Goal: Task Accomplishment & Management: Use online tool/utility

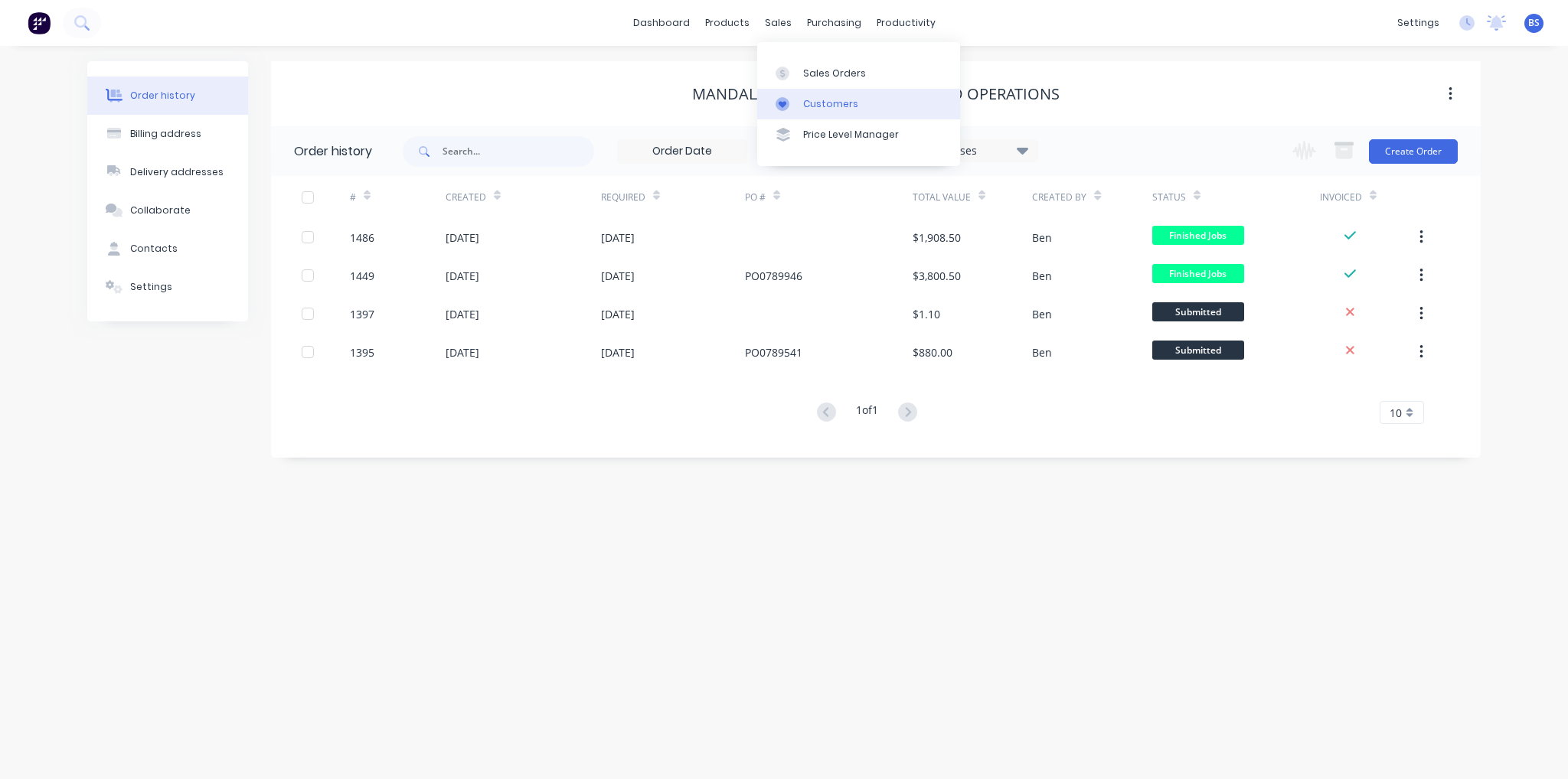
click at [826, 114] on link "Customers" at bounding box center [858, 104] width 202 height 31
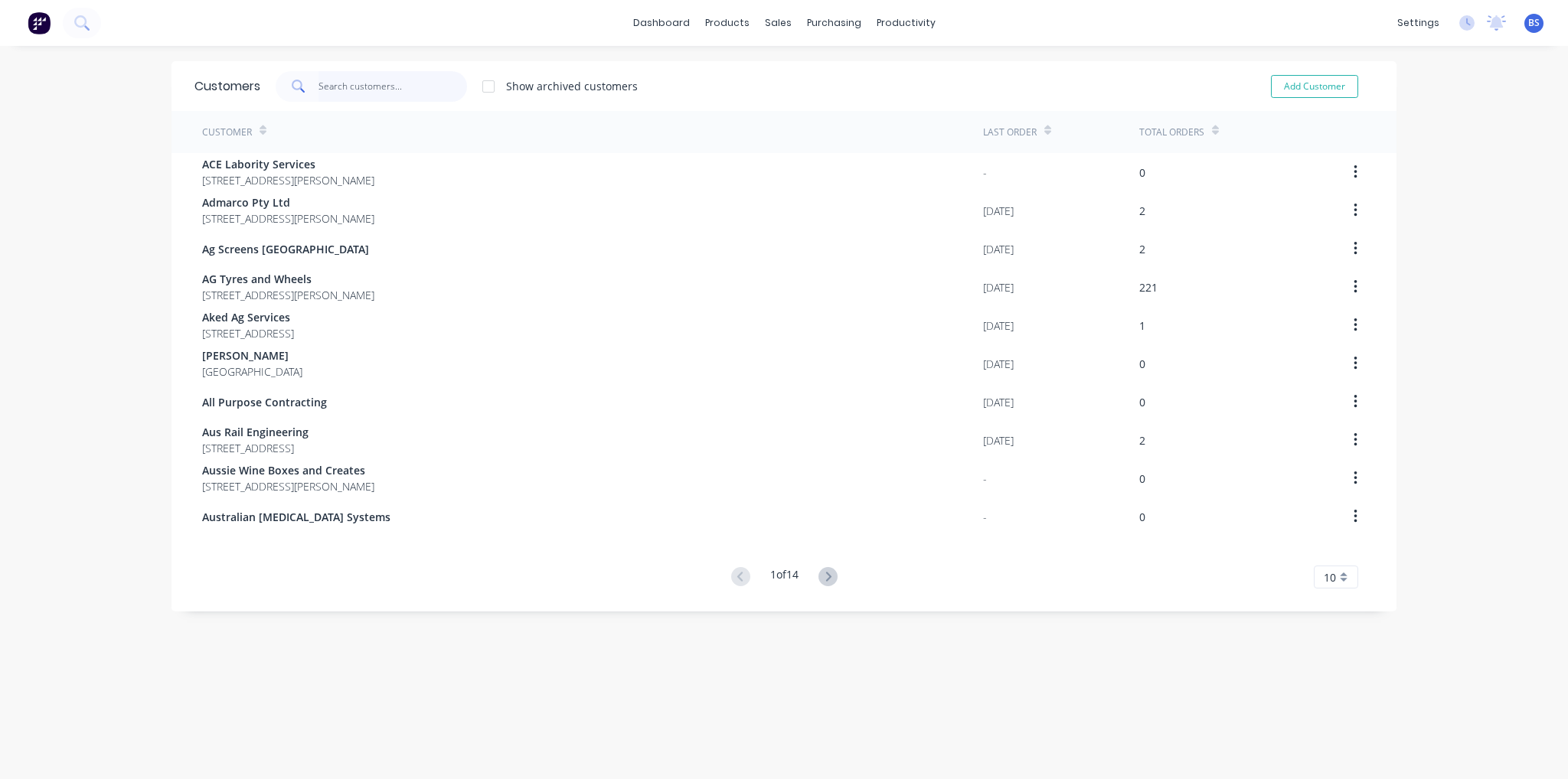
click at [400, 87] on input "text" at bounding box center [393, 87] width 150 height 31
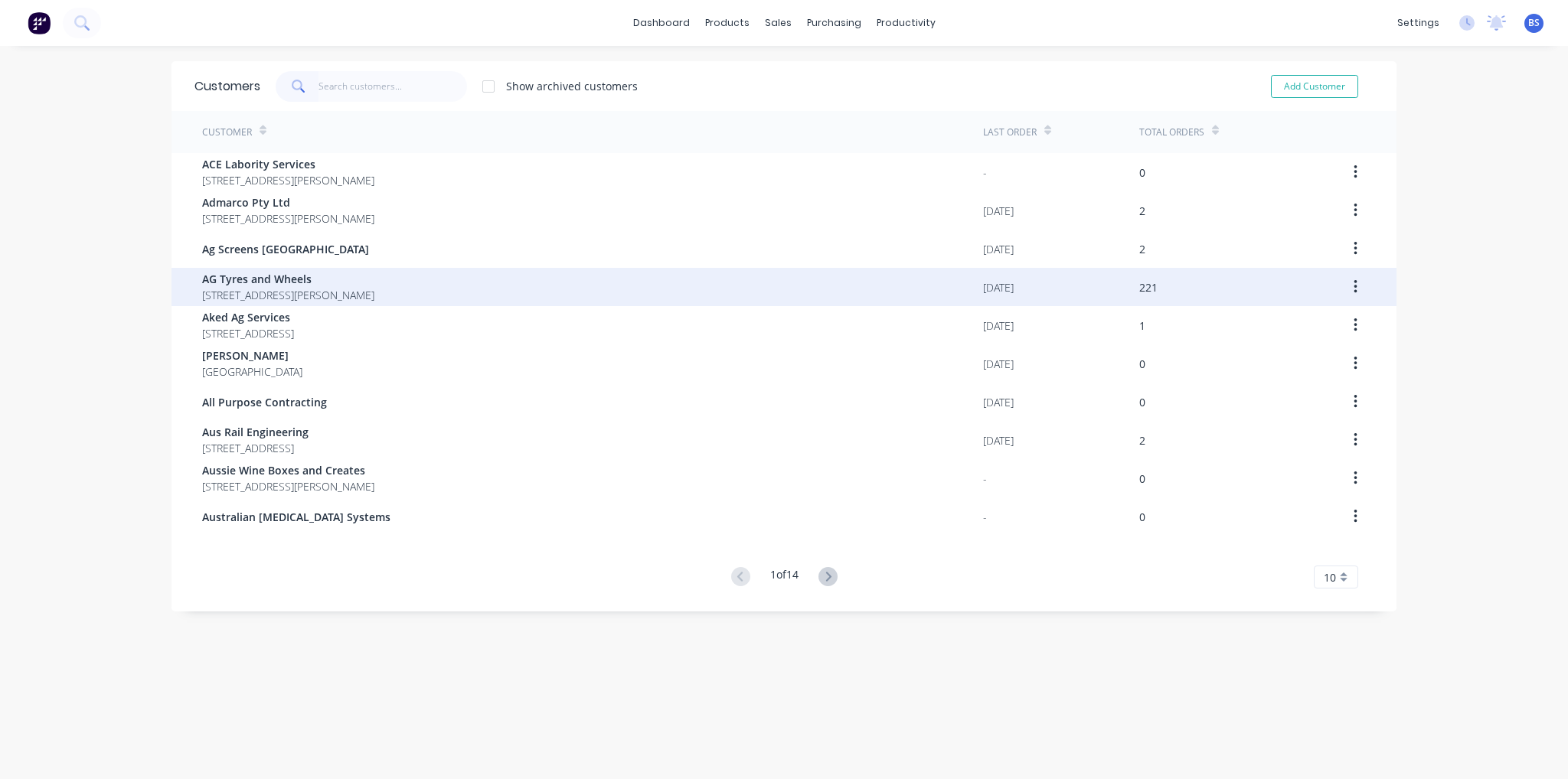
click at [313, 297] on span "[STREET_ADDRESS][PERSON_NAME]" at bounding box center [288, 295] width 172 height 16
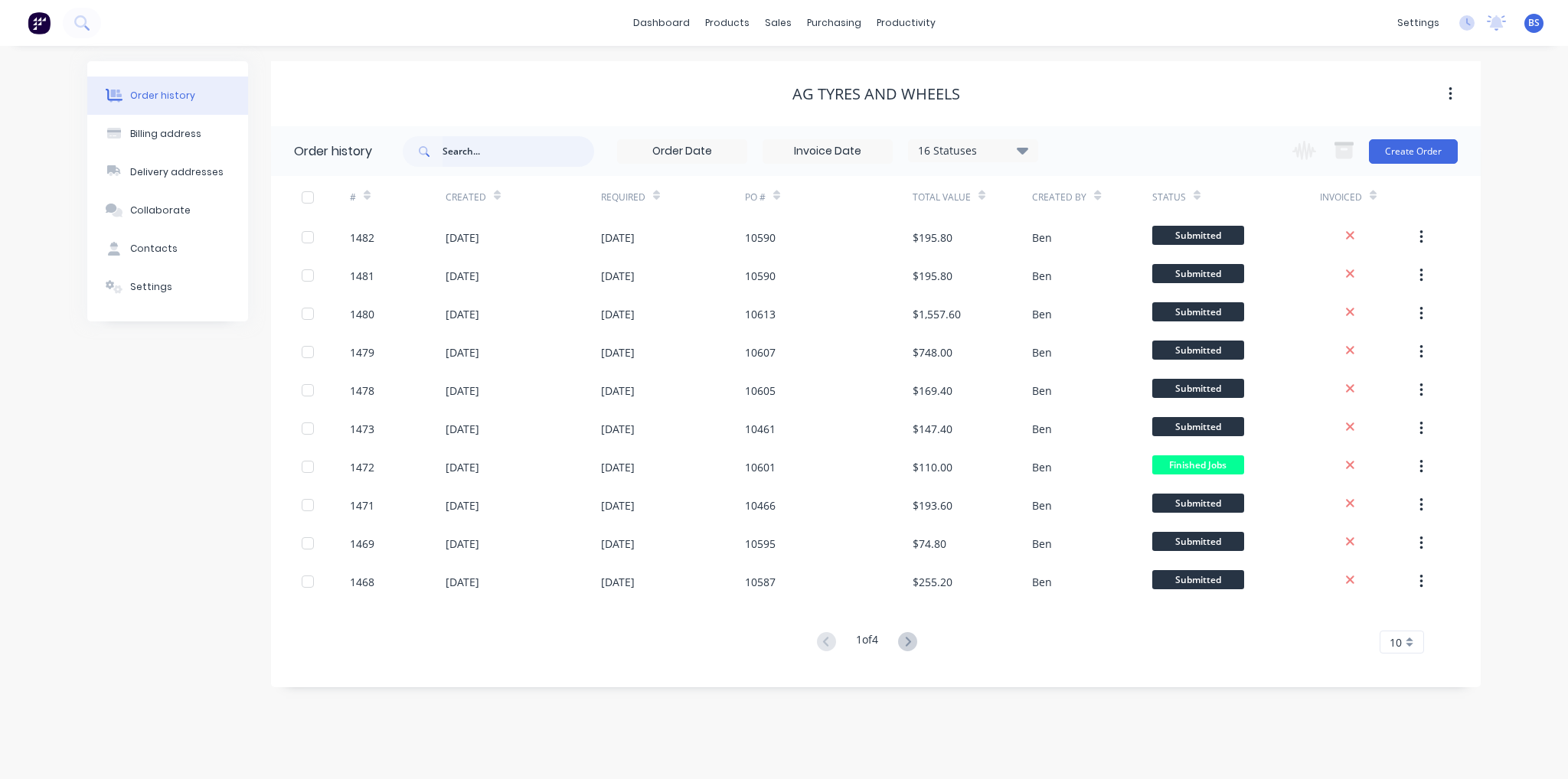
click at [489, 154] on input "text" at bounding box center [518, 152] width 152 height 31
type input "10"
click at [487, 135] on div "10 16 Statuses Invoice Status Invoiced Not Invoiced Partial Order Status All Ar…" at bounding box center [720, 151] width 636 height 50
click at [487, 154] on input "10" at bounding box center [518, 152] width 152 height 31
type input "10607"
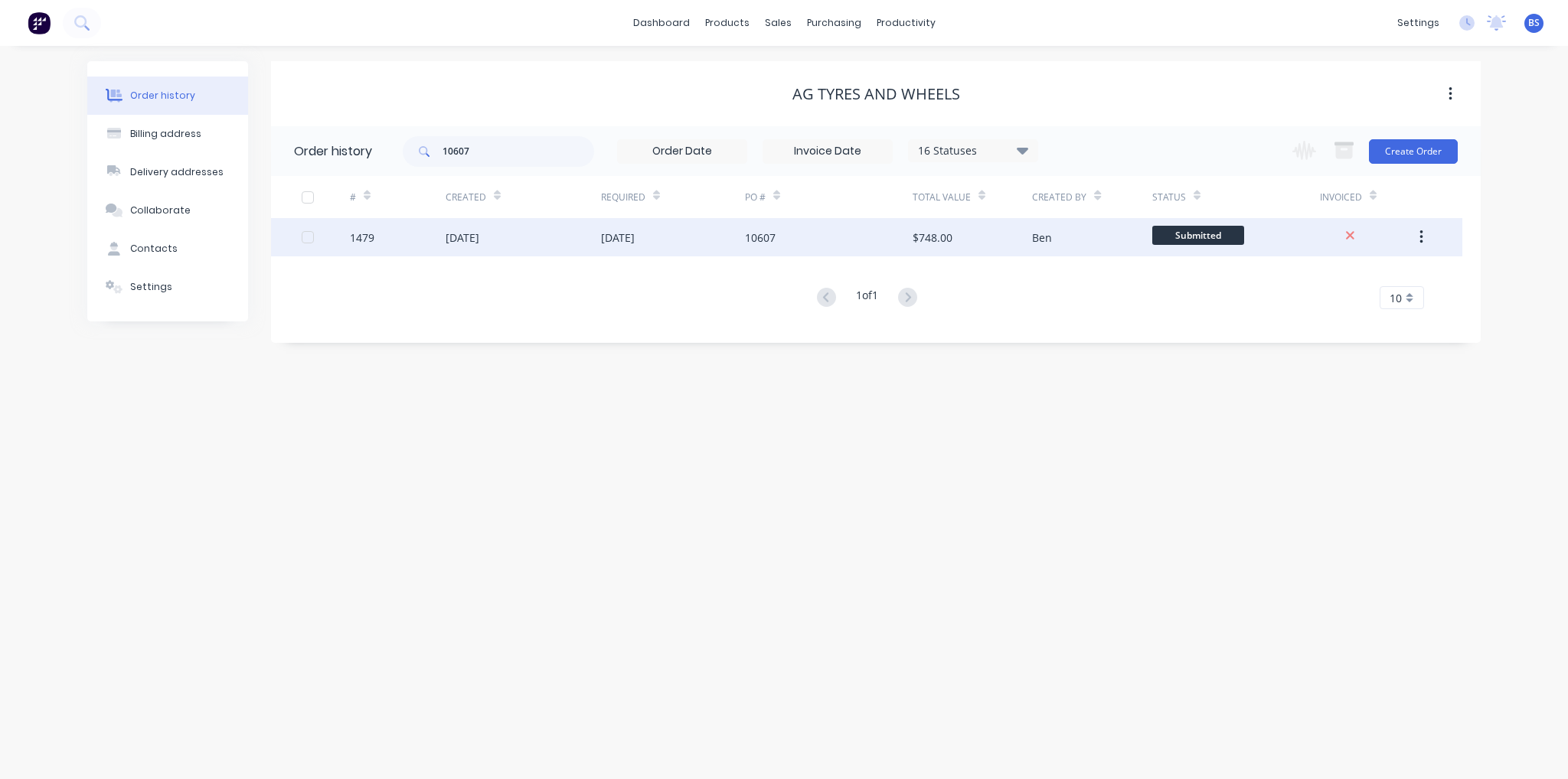
click at [515, 234] on div "[DATE]" at bounding box center [523, 237] width 155 height 39
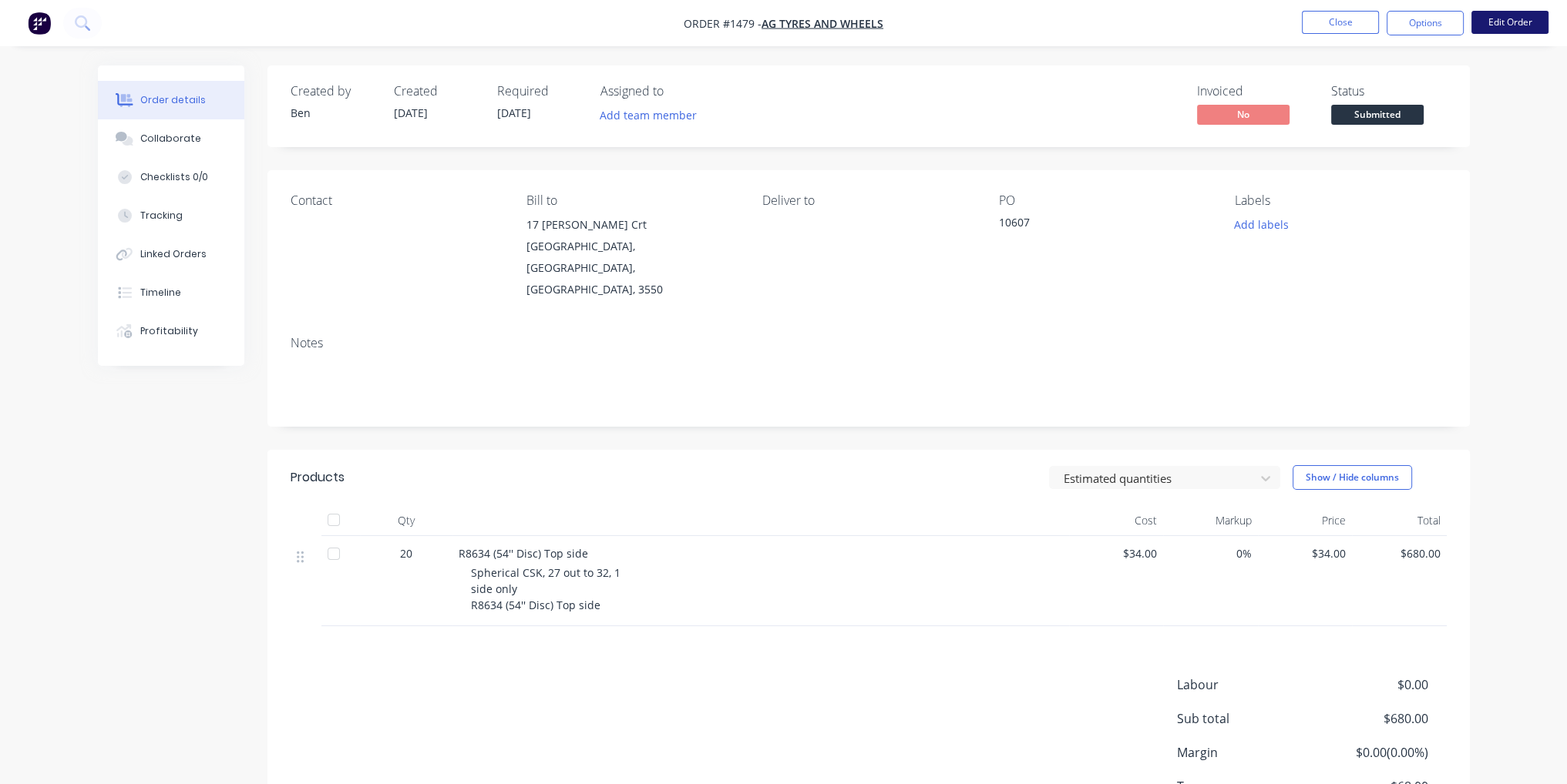
click at [1517, 20] on button "Edit Order" at bounding box center [1510, 22] width 77 height 23
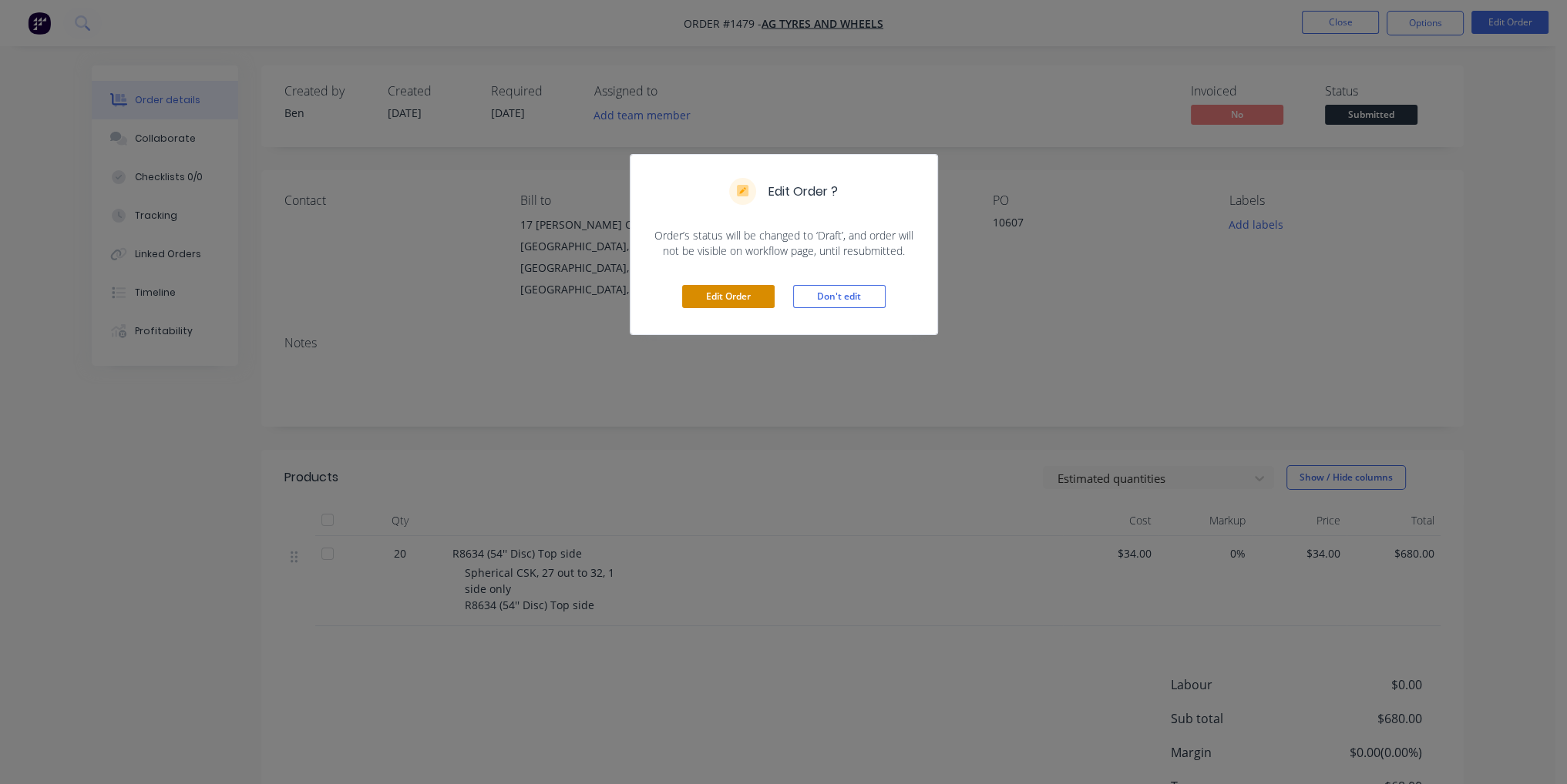
click at [752, 295] on button "Edit Order" at bounding box center [728, 297] width 93 height 23
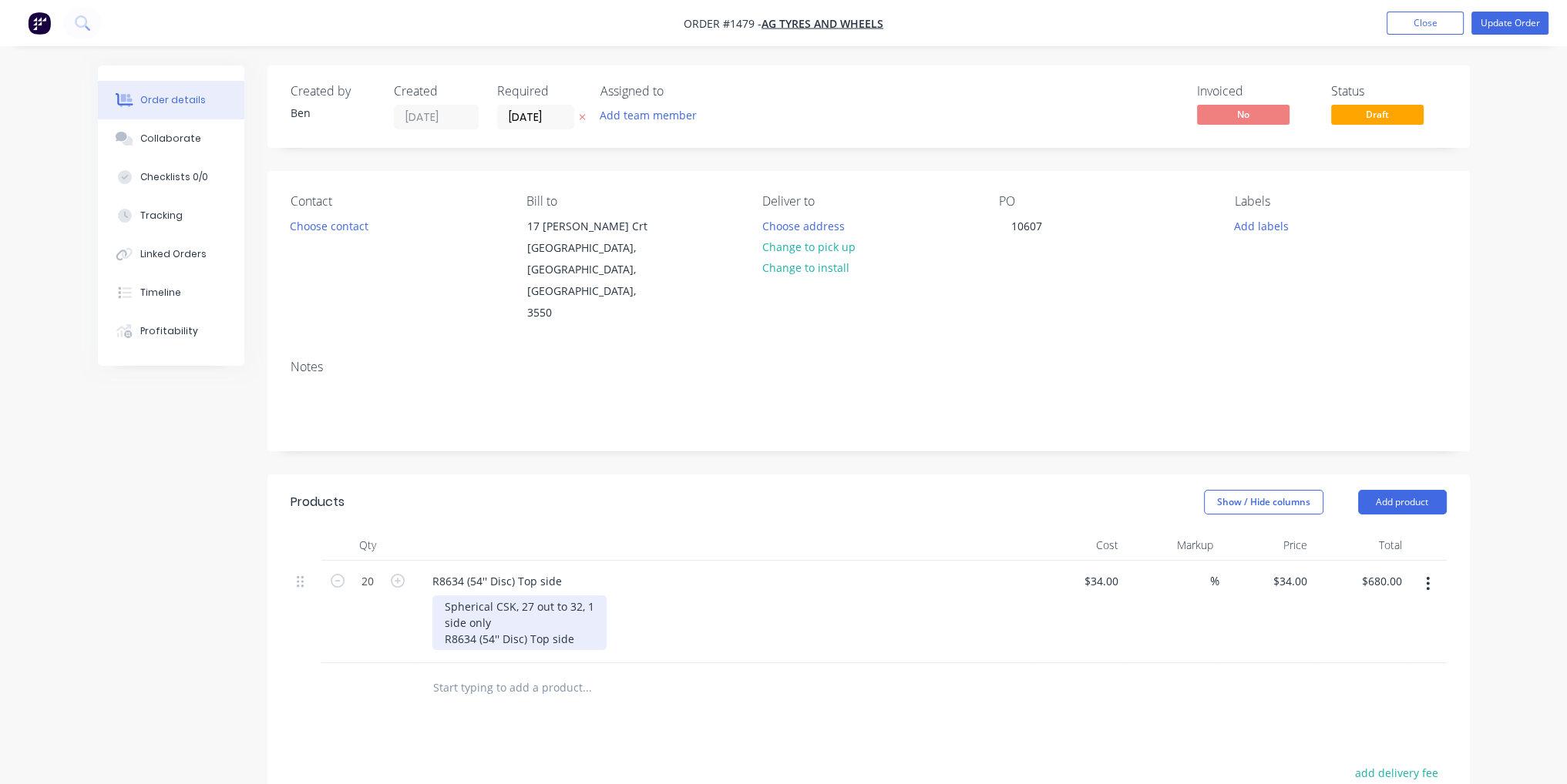
click at [549, 600] on div "Spherical CSK, 27 out to 32, 1 side only R8634 (54'' Disc) Top side" at bounding box center [520, 623] width 175 height 55
drag, startPoint x: 547, startPoint y: 598, endPoint x: 527, endPoint y: 597, distance: 20.0
click at [527, 597] on div "Spherical CSK, 27 out to 32, 1 side only R8634 (54'' Disc) Top side" at bounding box center [520, 623] width 175 height 55
click at [533, 570] on div "R8634 (54'' Disc) Top side" at bounding box center [497, 581] width 155 height 23
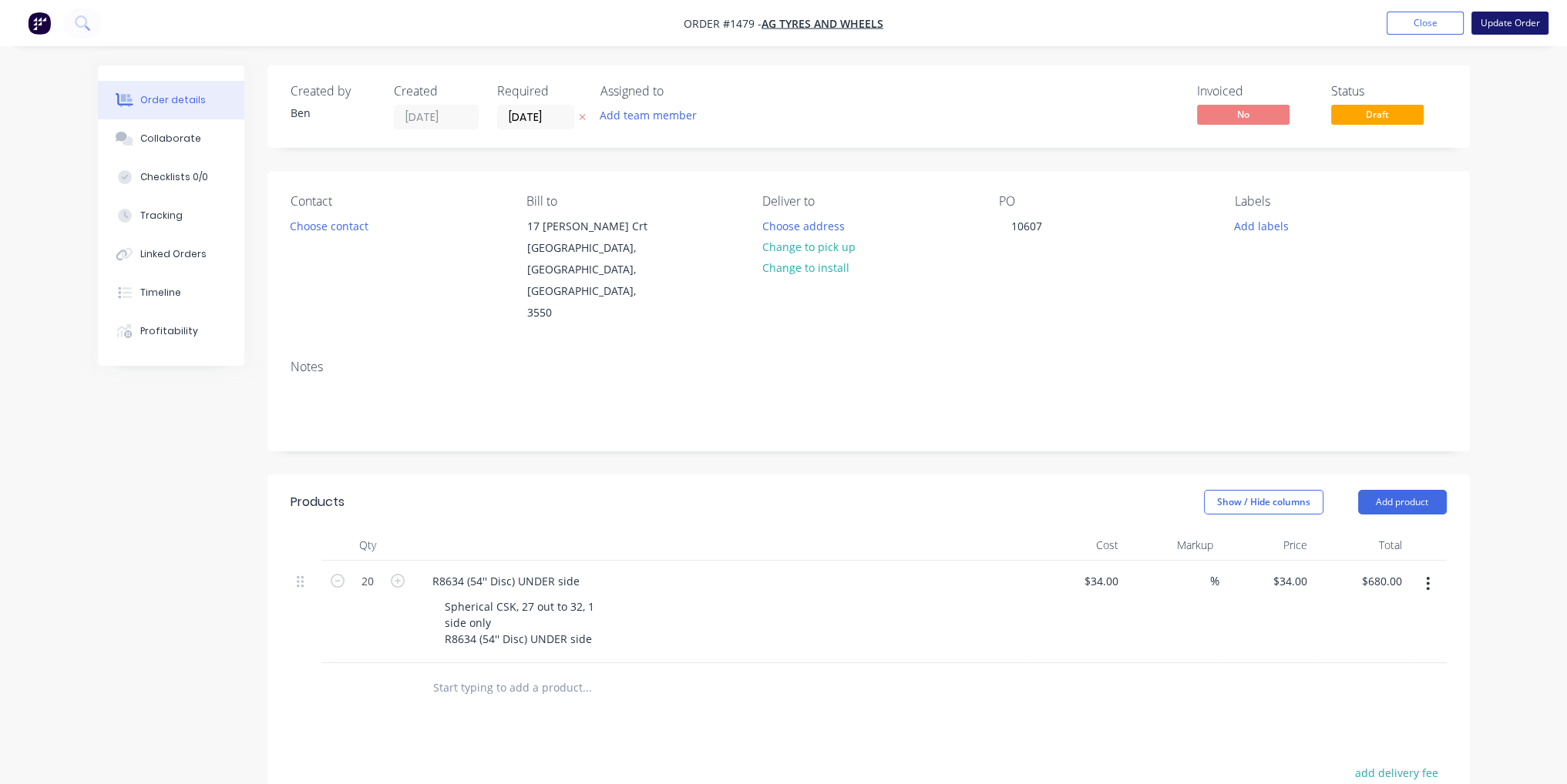
click at [1526, 23] on button "Update Order" at bounding box center [1510, 23] width 77 height 23
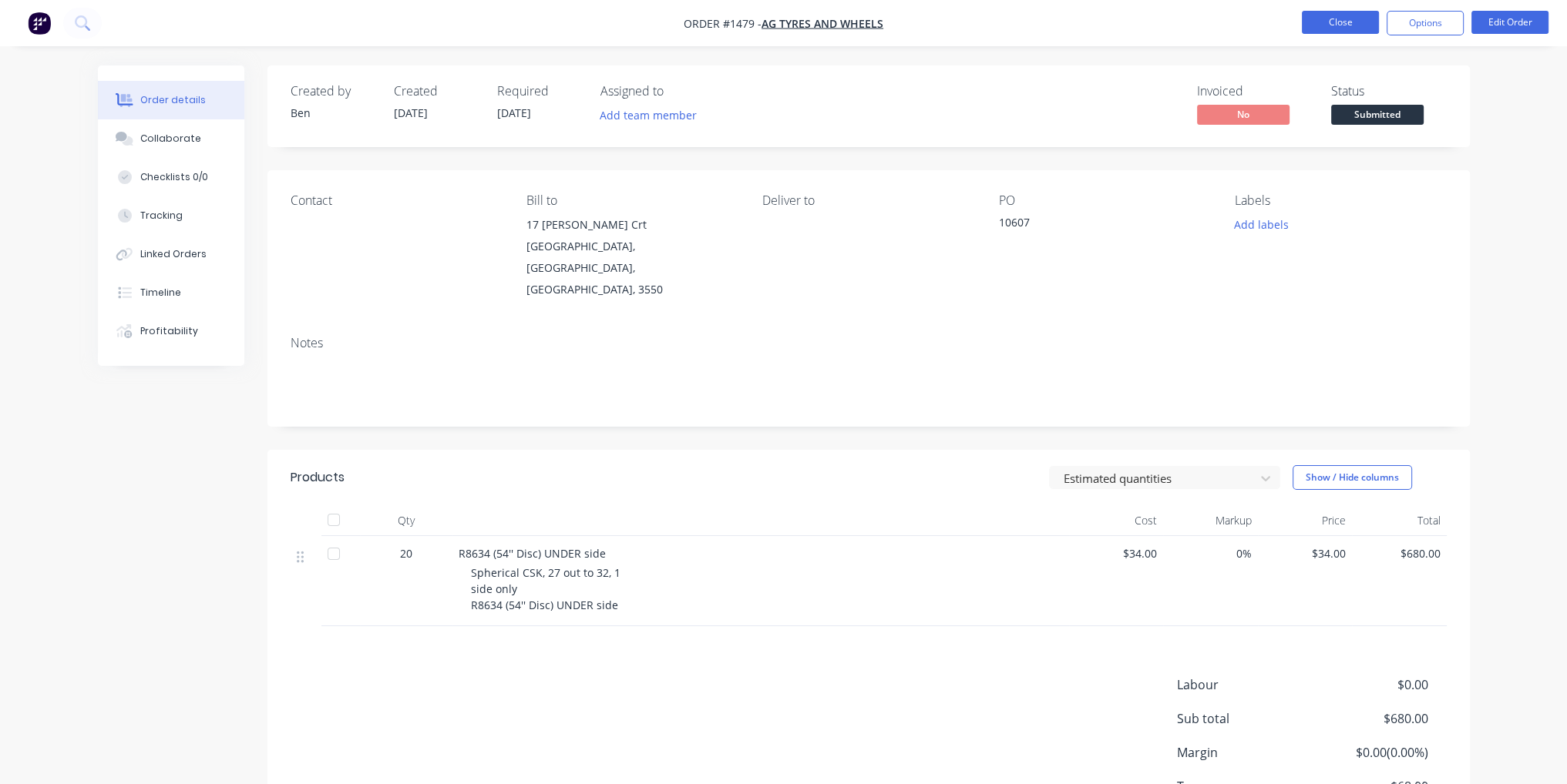
click at [1354, 17] on button "Close" at bounding box center [1340, 22] width 77 height 23
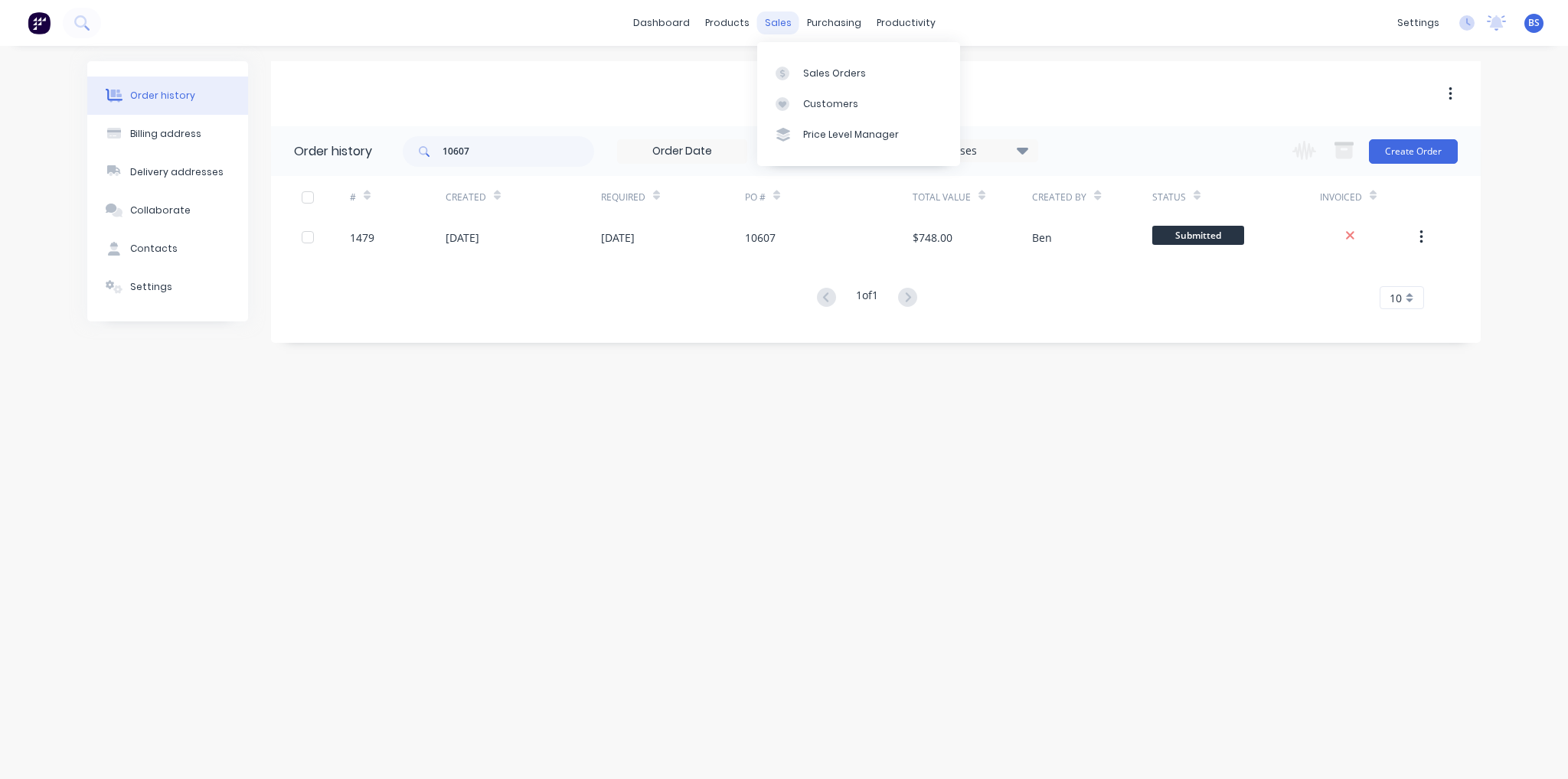
click at [784, 21] on div "sales" at bounding box center [778, 23] width 42 height 23
